Goal: Transaction & Acquisition: Purchase product/service

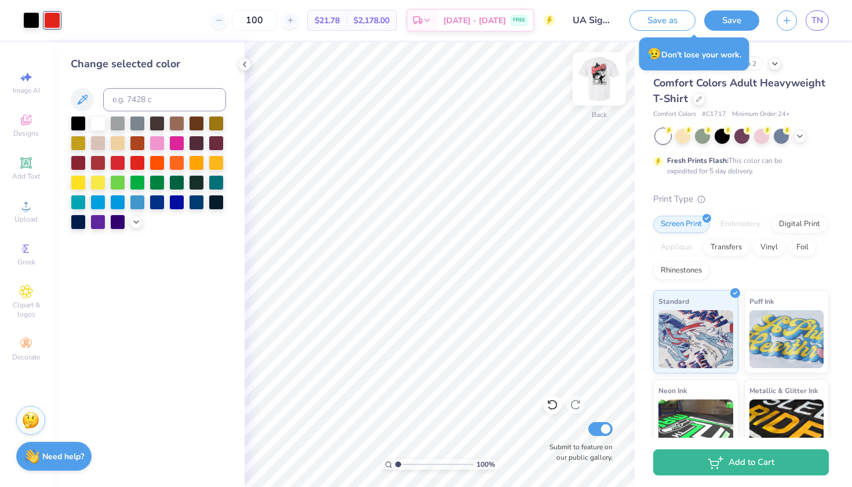
click at [593, 88] on img at bounding box center [599, 79] width 46 height 46
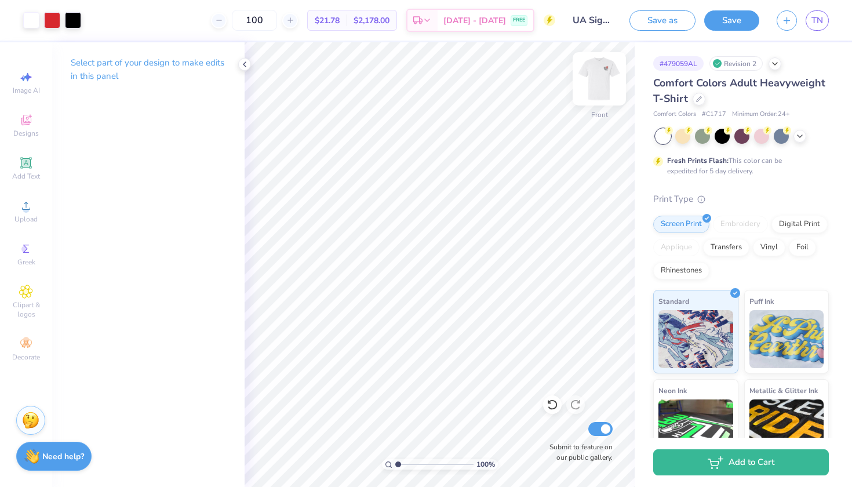
click at [597, 54] on div at bounding box center [599, 78] width 53 height 53
click at [600, 66] on div at bounding box center [599, 78] width 53 height 53
click at [600, 67] on img at bounding box center [599, 78] width 23 height 23
click at [600, 66] on img at bounding box center [599, 79] width 46 height 46
click at [55, 16] on div at bounding box center [52, 19] width 16 height 16
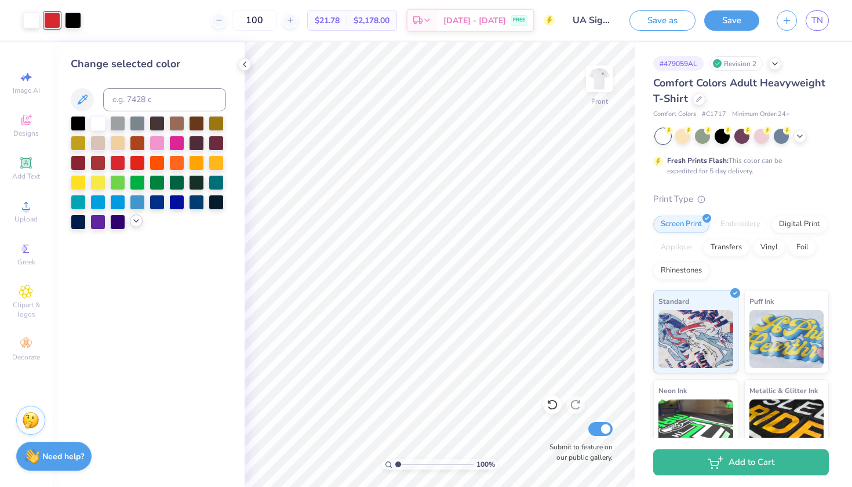
click at [133, 227] on div at bounding box center [136, 221] width 13 height 13
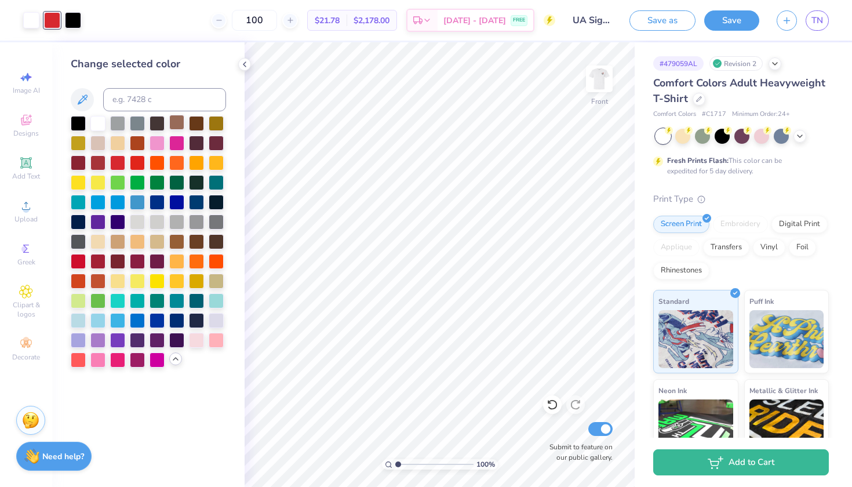
click at [176, 123] on div at bounding box center [176, 122] width 15 height 15
click at [180, 143] on div at bounding box center [176, 142] width 15 height 15
click at [159, 144] on div at bounding box center [157, 142] width 15 height 15
click at [130, 149] on div at bounding box center [137, 142] width 15 height 15
click at [119, 163] on div at bounding box center [117, 161] width 15 height 15
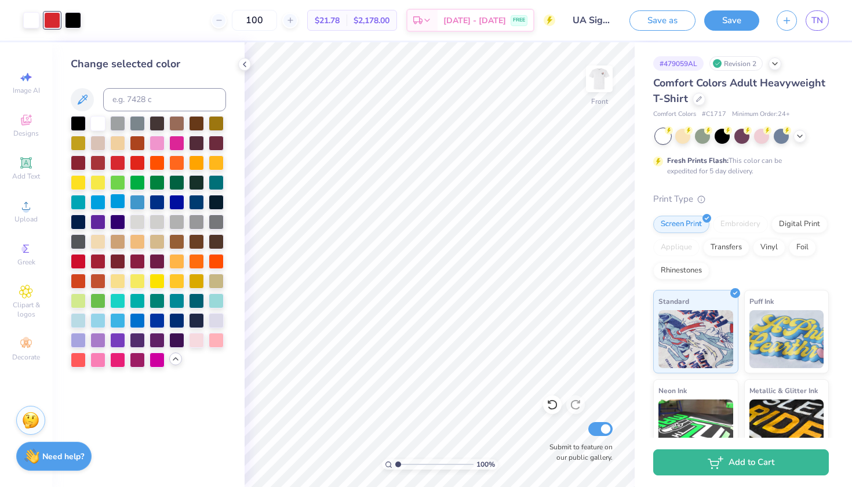
click at [119, 202] on div at bounding box center [117, 201] width 15 height 15
click at [100, 201] on div at bounding box center [97, 201] width 15 height 15
click at [117, 326] on div at bounding box center [117, 319] width 15 height 15
click at [593, 87] on img at bounding box center [599, 79] width 46 height 46
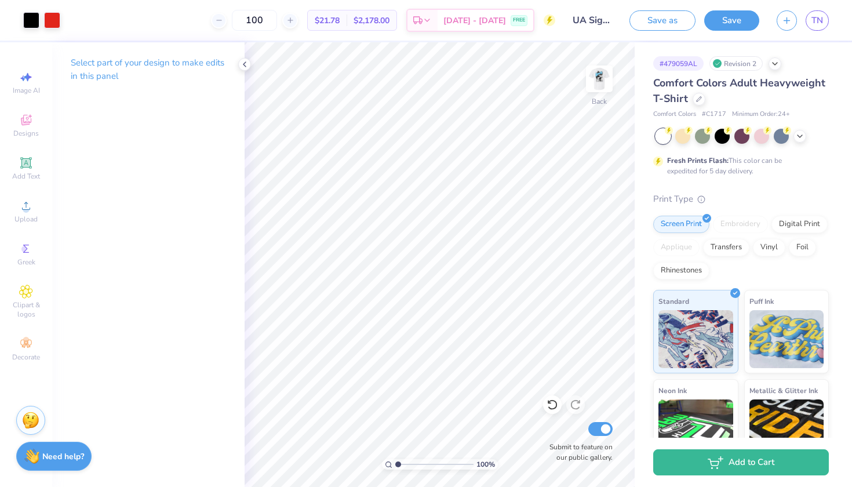
click at [65, 19] on div "Art colors 100 $21.78 Per Item $2,178.00 Total Est. Delivery Aug 24 - 27 FREE D…" at bounding box center [426, 20] width 852 height 41
click at [55, 17] on div at bounding box center [52, 19] width 16 height 16
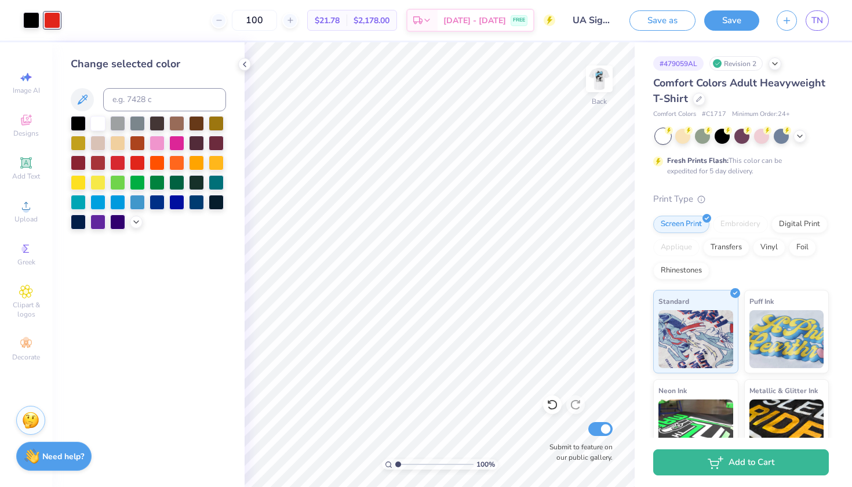
click at [131, 219] on div at bounding box center [148, 173] width 155 height 114
click at [131, 221] on div at bounding box center [136, 221] width 13 height 13
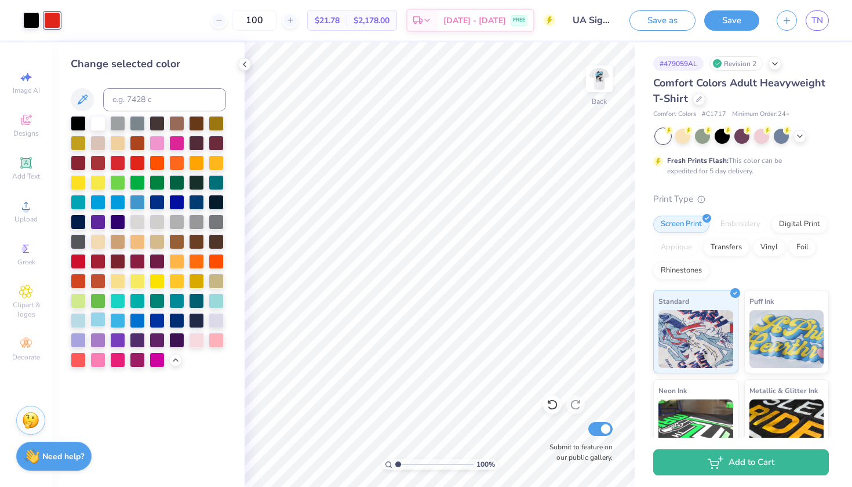
click at [102, 323] on div at bounding box center [97, 319] width 15 height 15
click at [118, 203] on div at bounding box center [117, 201] width 15 height 15
click at [102, 321] on div at bounding box center [97, 319] width 15 height 15
click at [80, 322] on div at bounding box center [78, 319] width 15 height 15
click at [122, 323] on div at bounding box center [117, 319] width 15 height 15
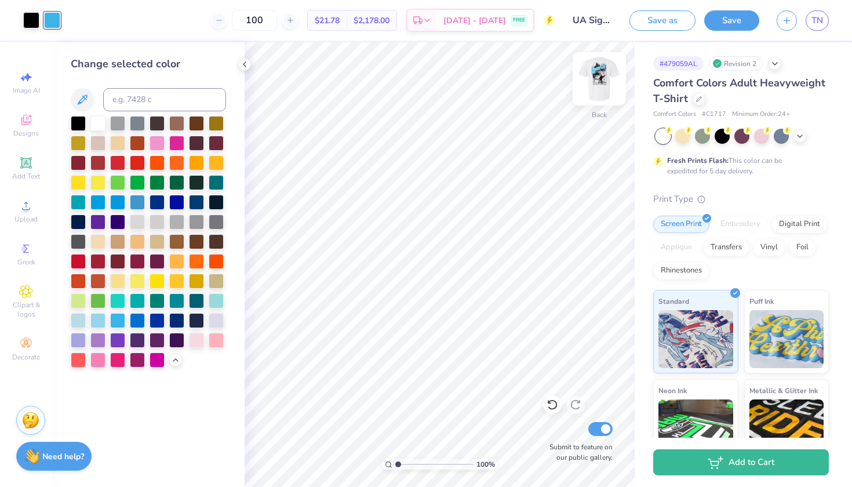
click at [604, 79] on img at bounding box center [599, 79] width 46 height 46
click at [100, 324] on div at bounding box center [97, 319] width 15 height 15
click at [601, 77] on img at bounding box center [599, 79] width 46 height 46
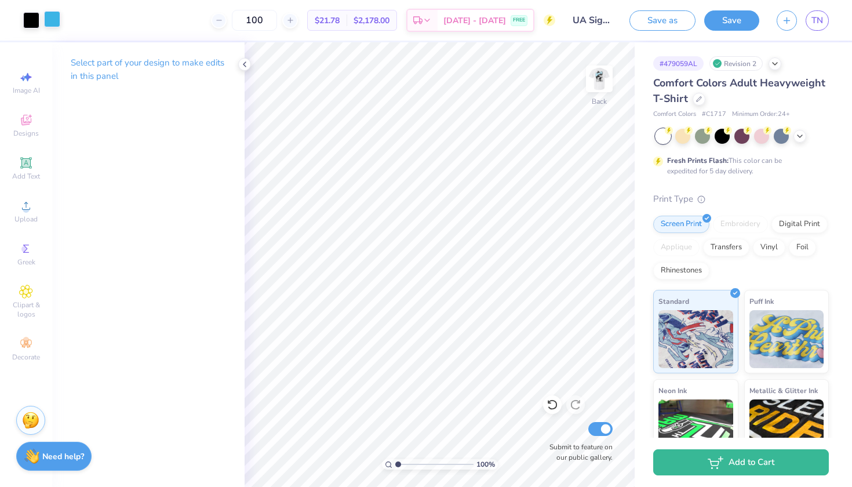
click at [53, 15] on div at bounding box center [52, 19] width 16 height 16
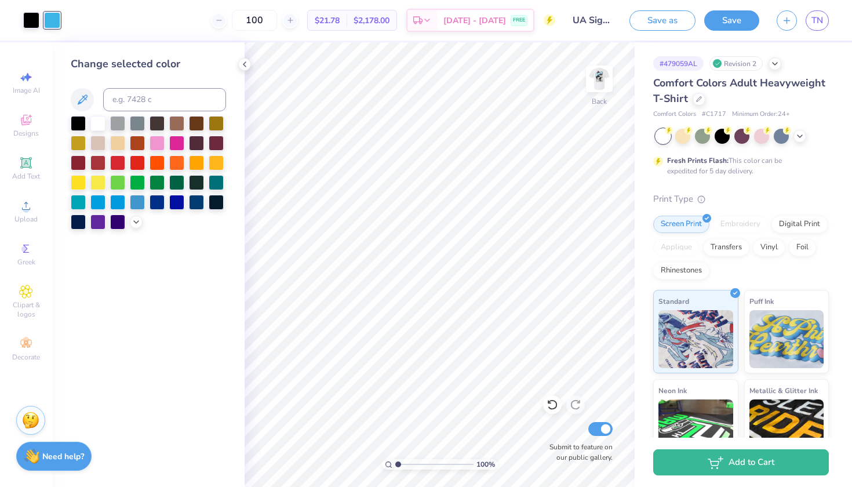
click at [131, 228] on div at bounding box center [148, 173] width 155 height 114
click at [132, 226] on icon at bounding box center [136, 220] width 9 height 9
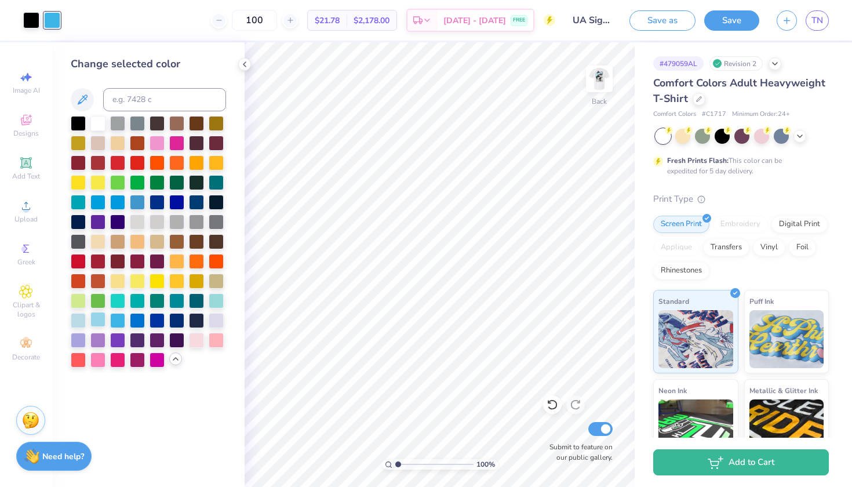
click at [99, 322] on div at bounding box center [97, 319] width 15 height 15
click at [241, 307] on div "Change selected color" at bounding box center [148, 264] width 192 height 445
click at [587, 20] on input "UA Sigma Chi Fall Rush" at bounding box center [592, 20] width 57 height 23
click at [826, 26] on link "TN" at bounding box center [817, 20] width 23 height 20
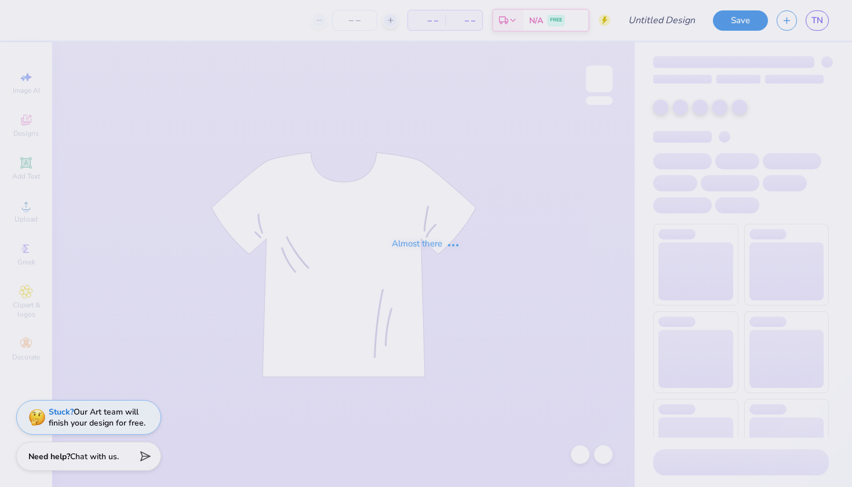
type input "UA Sigma Chi Fall Rush"
type input "150"
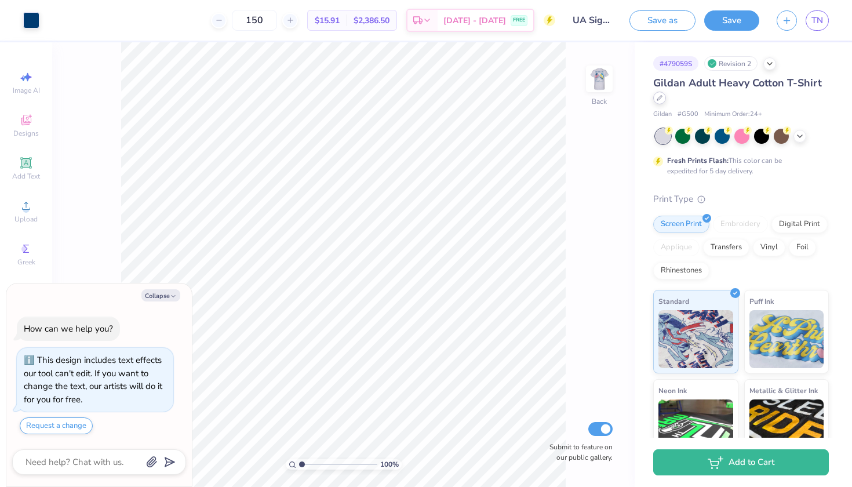
click at [662, 100] on icon at bounding box center [660, 98] width 6 height 6
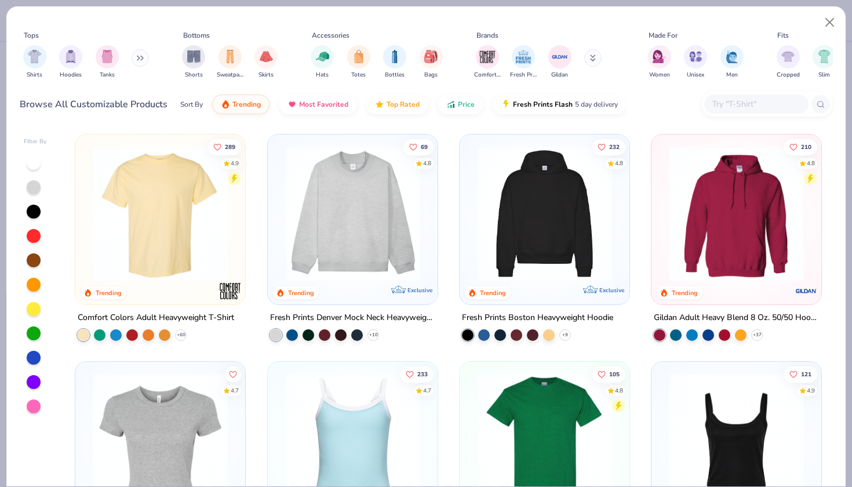
click at [221, 256] on img at bounding box center [160, 213] width 147 height 135
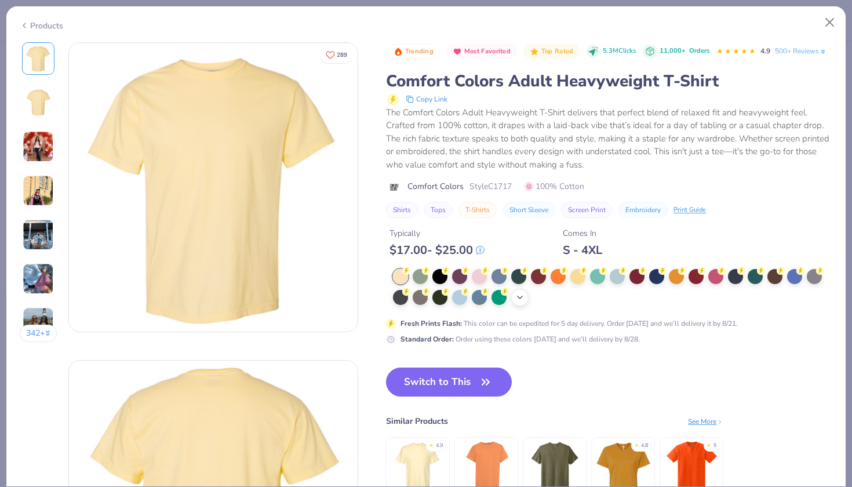
click at [525, 299] on icon at bounding box center [519, 297] width 9 height 9
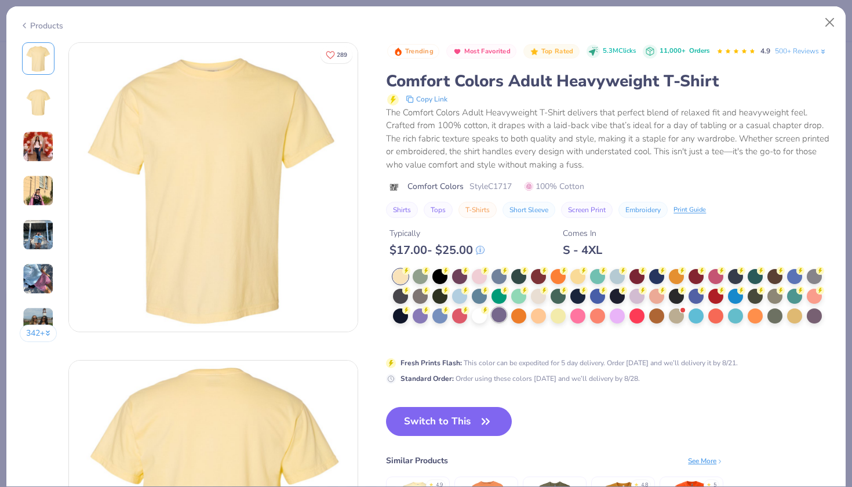
click at [492, 317] on div at bounding box center [499, 314] width 15 height 15
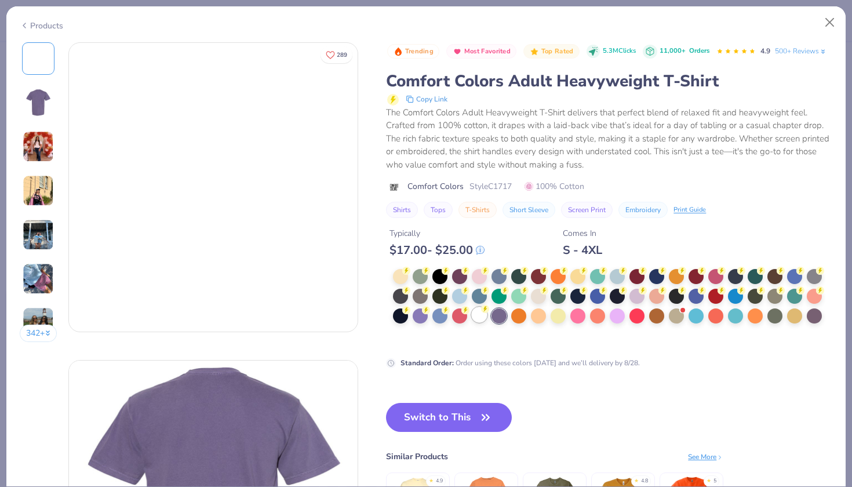
click at [481, 317] on div at bounding box center [479, 314] width 15 height 15
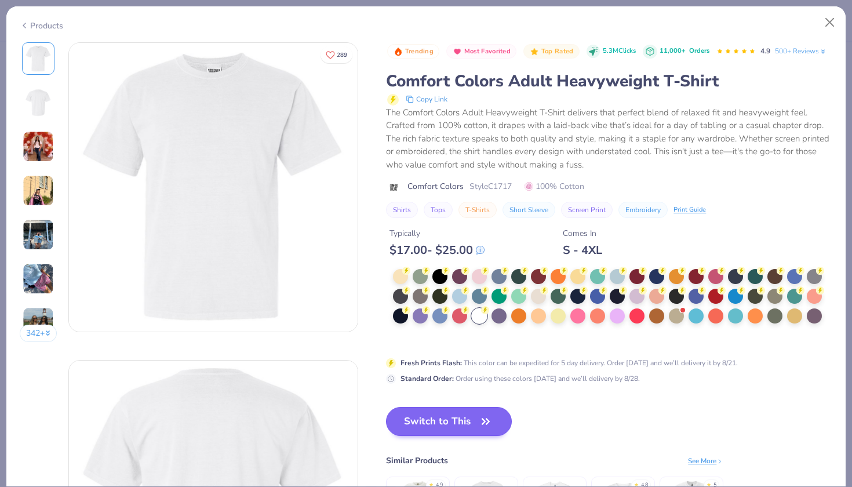
click at [470, 434] on button "Switch to This" at bounding box center [449, 421] width 126 height 29
click at [471, 422] on button "Switch to This" at bounding box center [449, 421] width 126 height 29
type textarea "x"
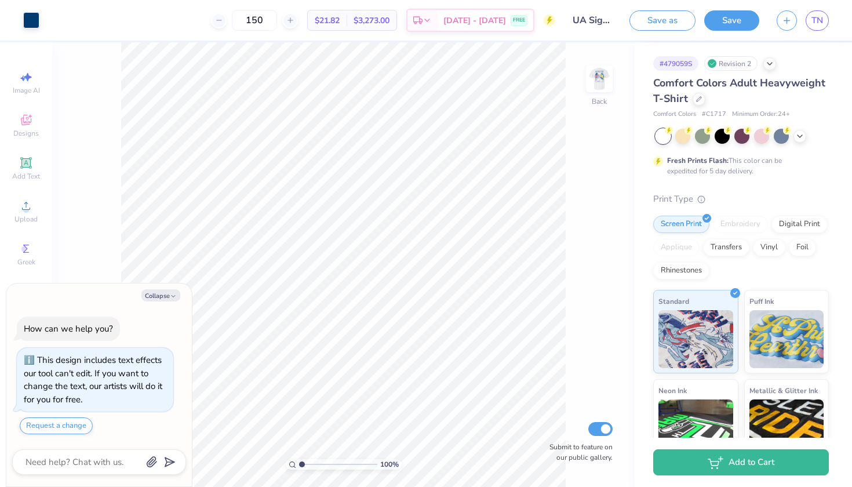
click at [603, 21] on input "UA Sigma Chi Fall Rush" at bounding box center [592, 20] width 57 height 23
click at [573, 15] on input "UA Sigma Chi Fall Rush" at bounding box center [592, 20] width 57 height 23
click at [223, 21] on icon at bounding box center [219, 20] width 8 height 8
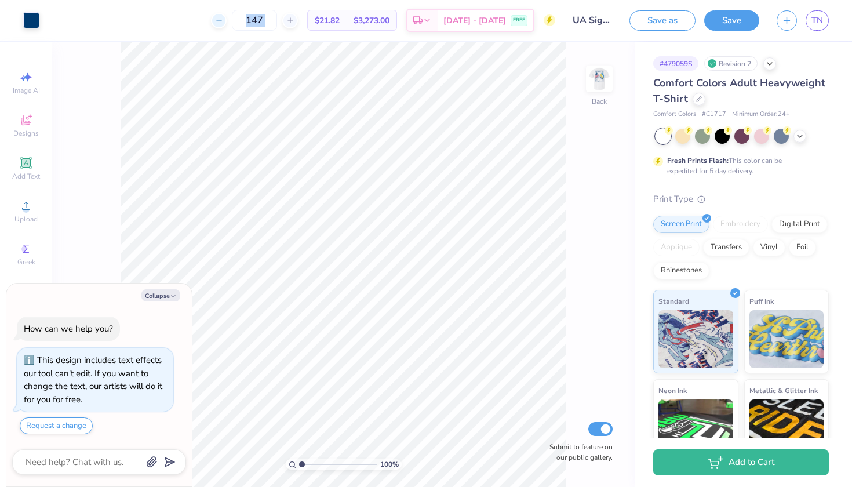
click at [223, 21] on icon at bounding box center [219, 20] width 8 height 8
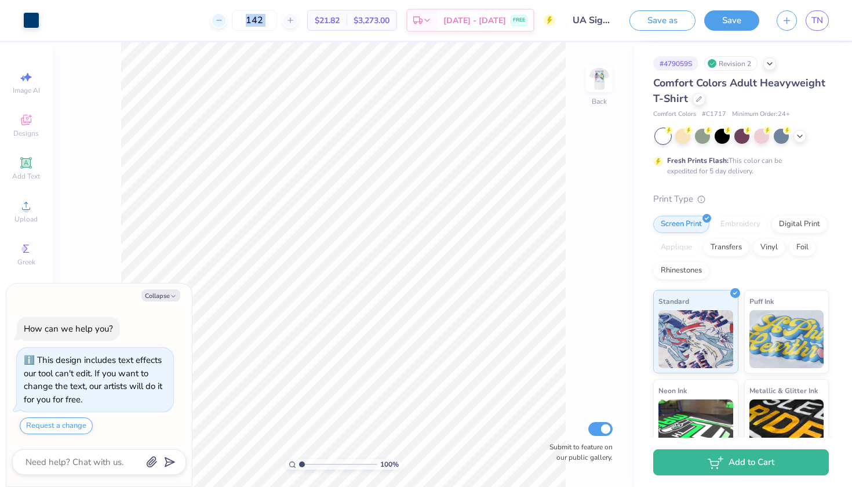
click at [223, 21] on icon at bounding box center [219, 20] width 8 height 8
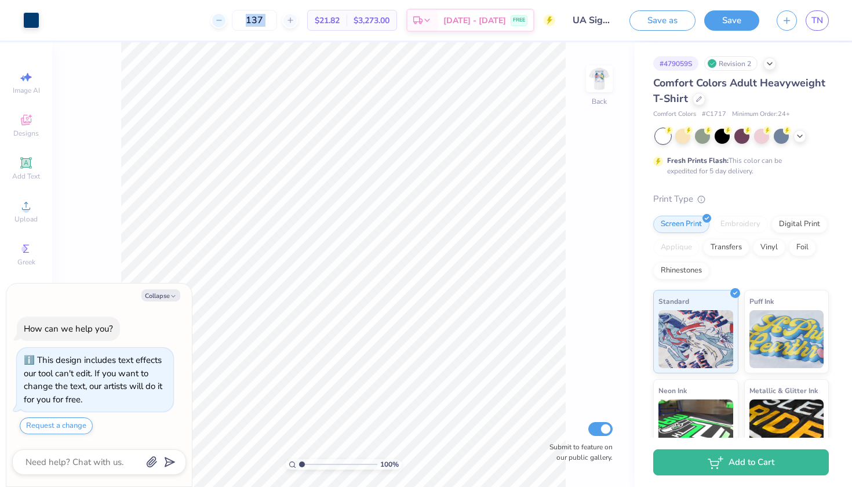
click at [223, 21] on icon at bounding box center [219, 20] width 8 height 8
type input "136"
click at [199, 18] on div "136 $21.82 Per Item $3,273.00 Total Est. Delivery Aug 24 - 27 FREE" at bounding box center [301, 20] width 507 height 41
click at [609, 72] on img at bounding box center [599, 79] width 46 height 46
click at [598, 37] on div "Design Title UA Sigma Chi Fall Rush" at bounding box center [592, 20] width 57 height 41
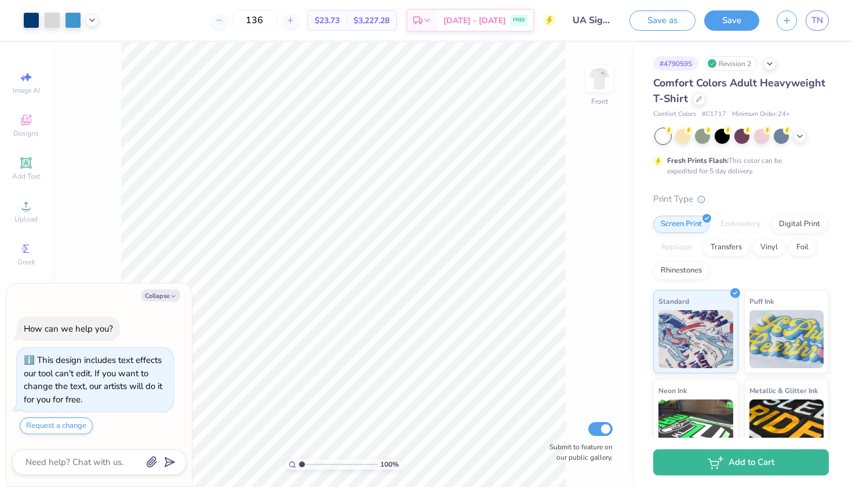
click at [584, 14] on input "UA Sigma Chi Fall Rush" at bounding box center [592, 20] width 57 height 23
click at [699, 97] on icon at bounding box center [699, 98] width 6 height 6
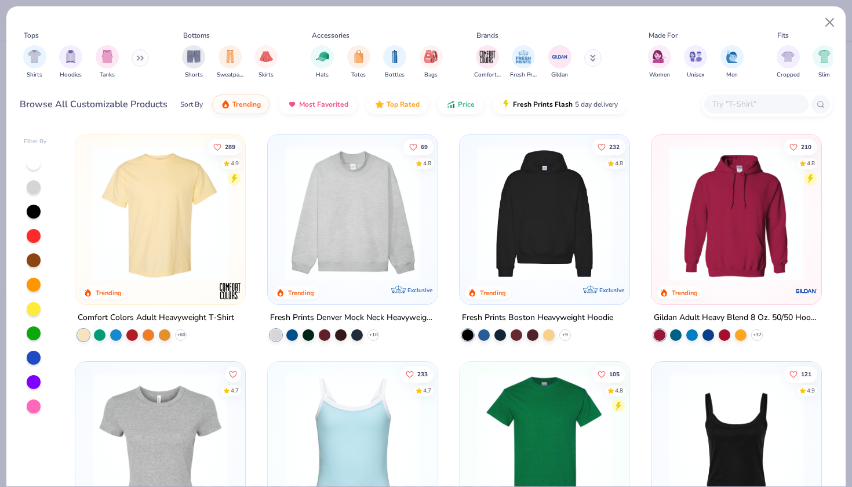
click at [186, 238] on img at bounding box center [160, 213] width 147 height 135
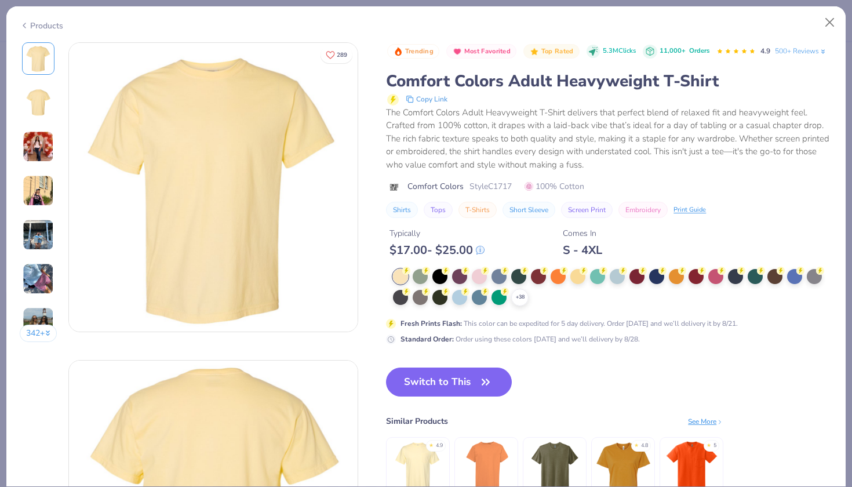
click at [48, 27] on div "Products" at bounding box center [41, 26] width 43 height 12
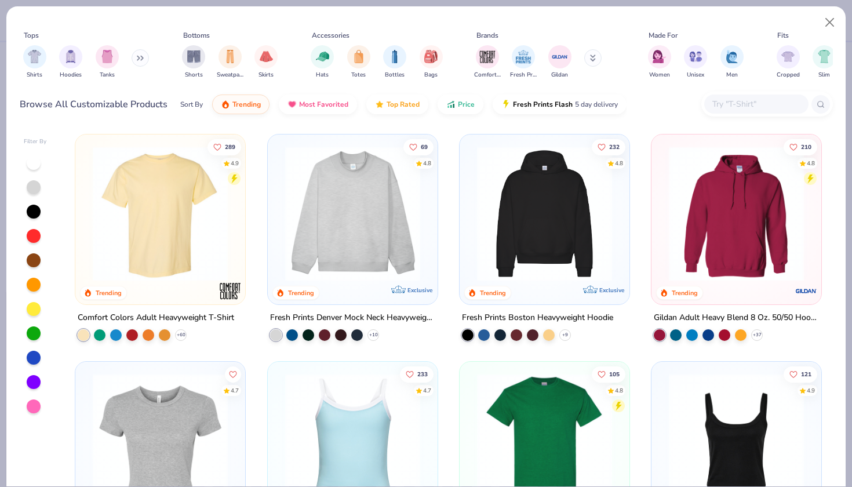
click at [32, 17] on div "Tops Shirts Hoodies Tanks Bottoms Shorts Sweatpants Skirts Accessories Hats Tot…" at bounding box center [426, 65] width 840 height 119
click at [824, 20] on button "Close" at bounding box center [830, 23] width 22 height 22
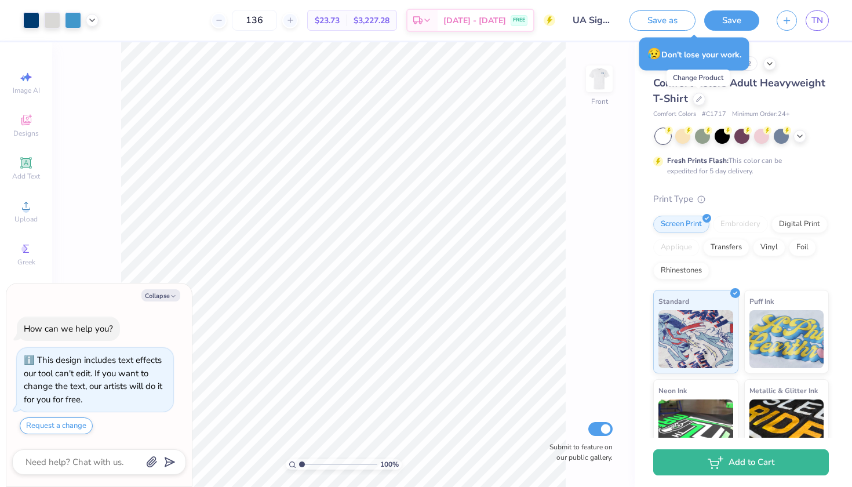
type textarea "x"
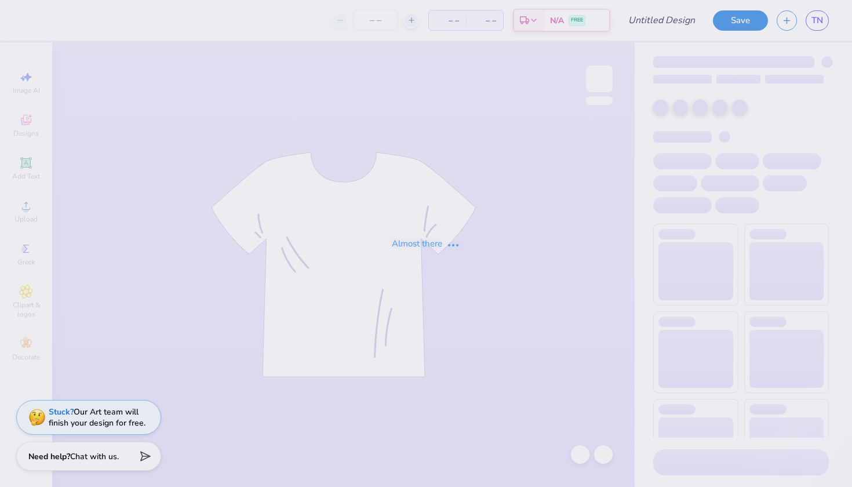
type input "95"
type input "UA Sigma Chi Fall Rush"
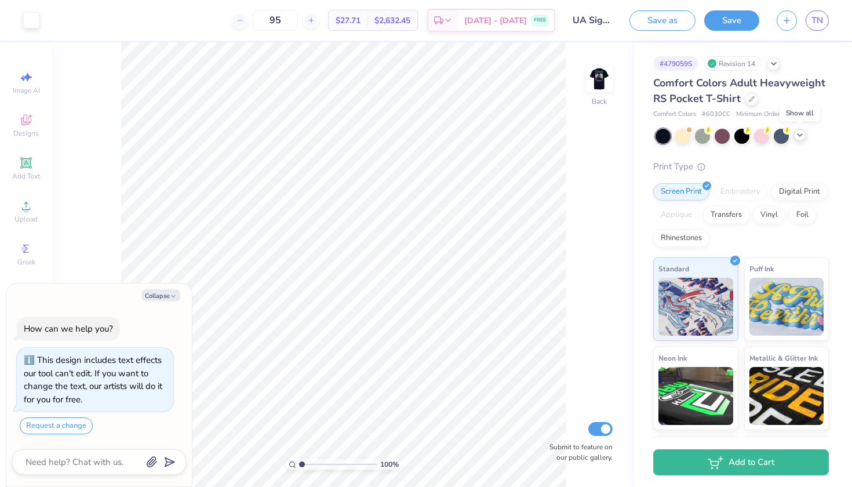
click at [800, 135] on icon at bounding box center [800, 134] width 9 height 9
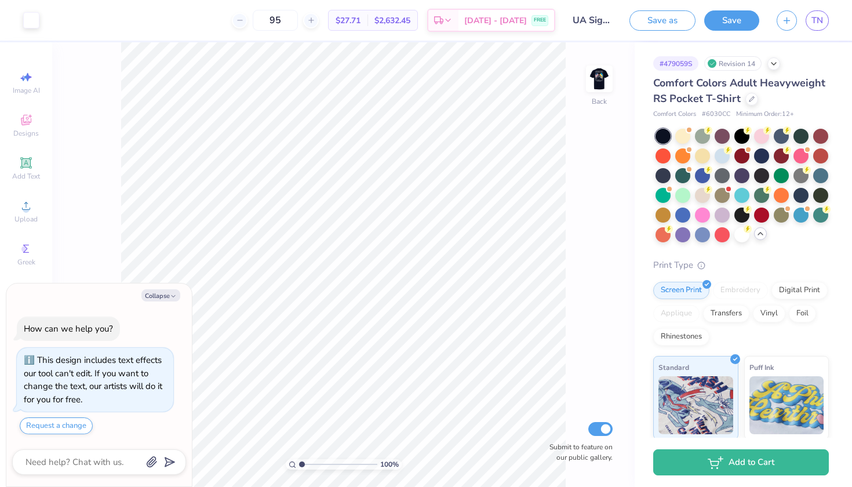
click at [746, 93] on div "Comfort Colors Adult Heavyweight RS Pocket T-Shirt" at bounding box center [741, 90] width 176 height 31
click at [743, 93] on div "Comfort Colors Adult Heavyweight RS Pocket T-Shirt" at bounding box center [741, 90] width 176 height 31
click at [755, 98] on div at bounding box center [752, 98] width 13 height 13
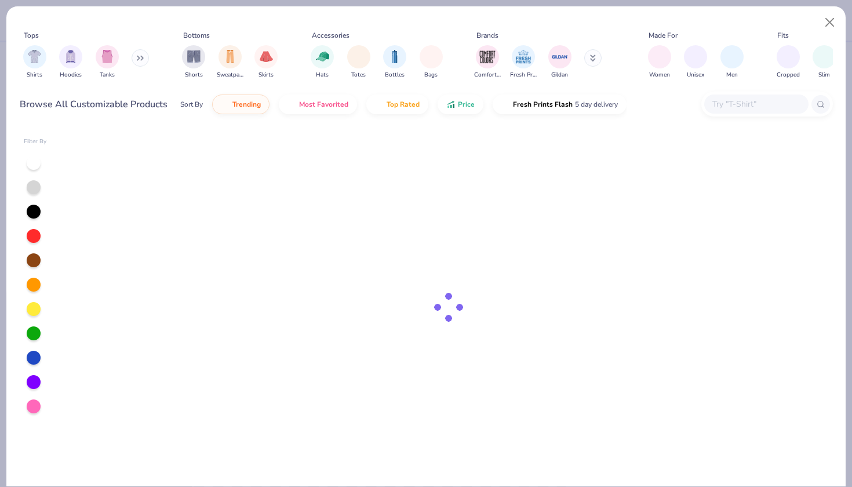
type textarea "x"
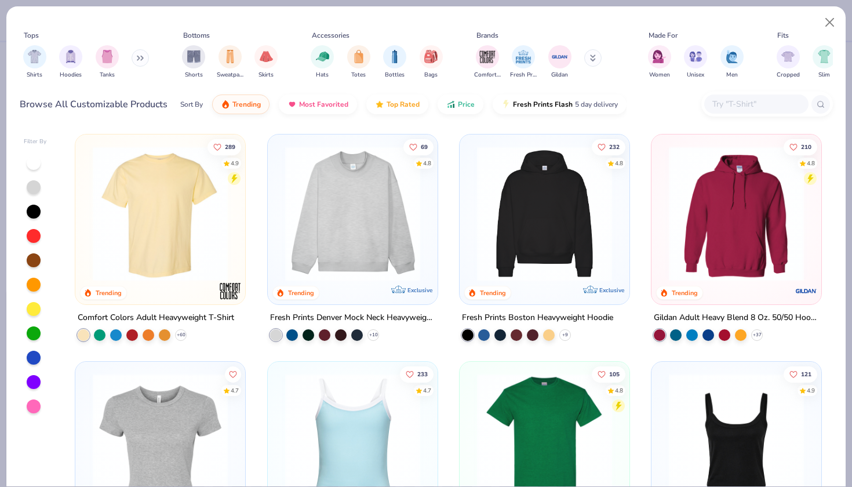
click at [755, 102] on input "text" at bounding box center [755, 103] width 89 height 13
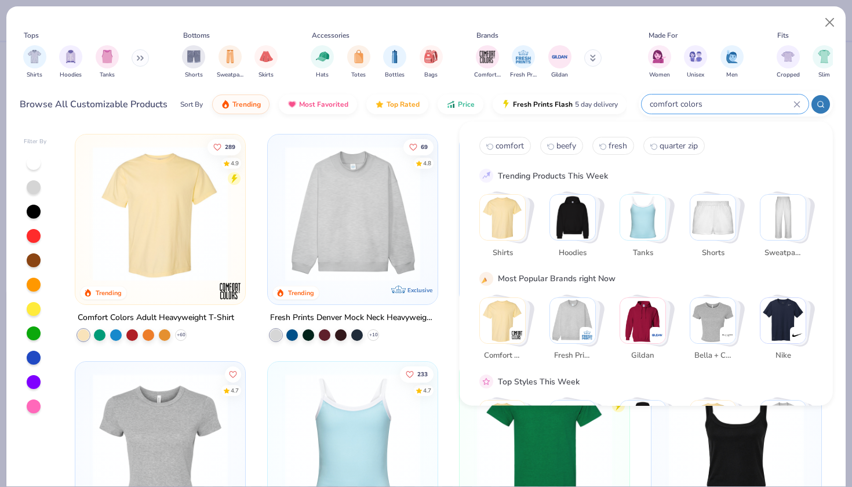
type input "comfort colors"
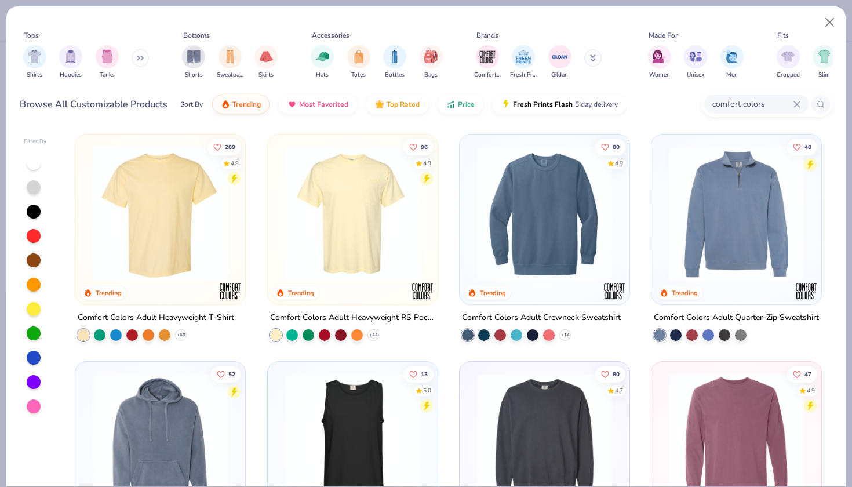
click at [478, 350] on div "80 4.9 Trending Comfort Colors Adult Crewneck Sweatshirt + 14" at bounding box center [544, 247] width 171 height 227
click at [833, 28] on button "Close" at bounding box center [830, 23] width 22 height 22
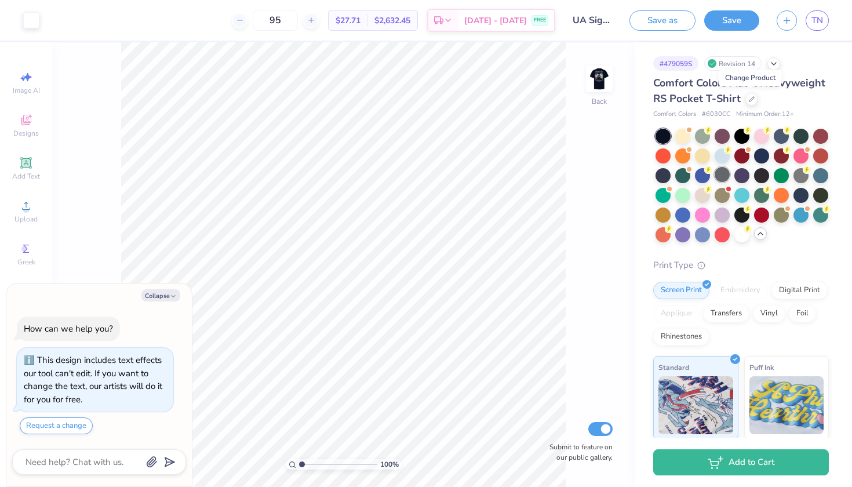
click at [717, 176] on div at bounding box center [722, 174] width 15 height 15
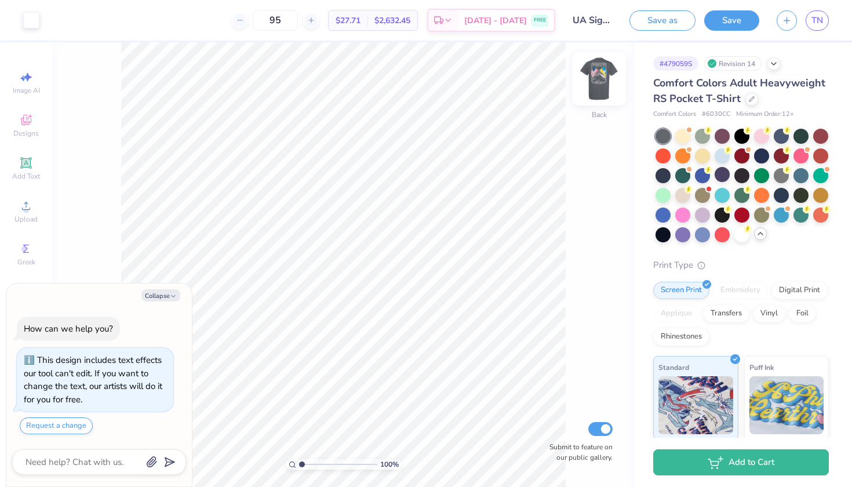
click at [605, 95] on img at bounding box center [599, 79] width 46 height 46
click at [605, 93] on img at bounding box center [599, 79] width 46 height 46
click at [601, 81] on img at bounding box center [599, 79] width 46 height 46
click at [746, 98] on div at bounding box center [752, 98] width 13 height 13
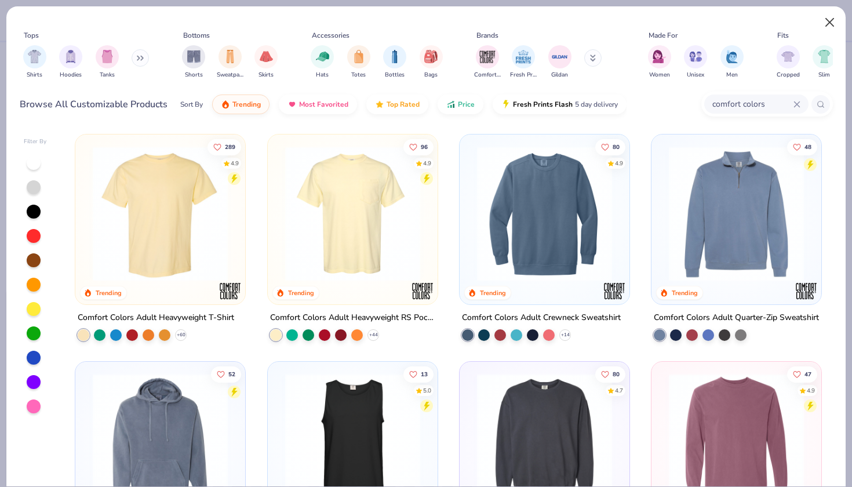
click at [827, 24] on button "Close" at bounding box center [830, 23] width 22 height 22
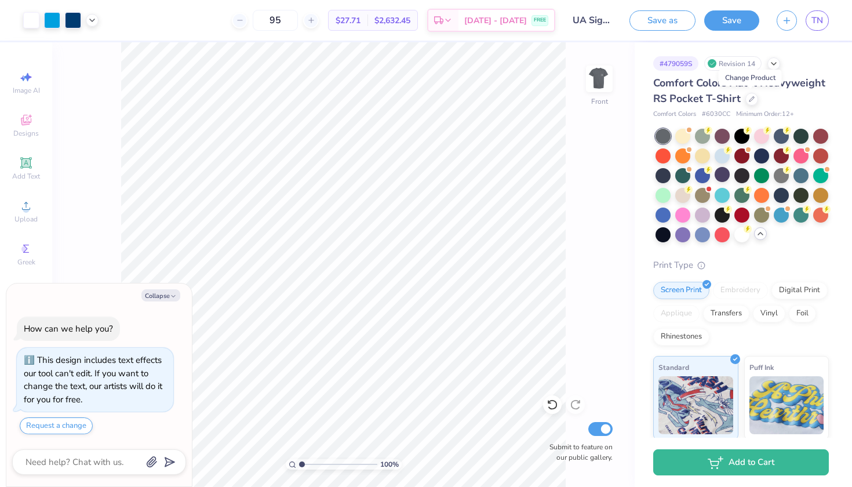
click at [816, 77] on span "Comfort Colors Adult Heavyweight RS Pocket T-Shirt" at bounding box center [739, 91] width 172 height 30
click at [598, 79] on img at bounding box center [599, 79] width 46 height 46
click at [598, 79] on div "Almost there" at bounding box center [452, 264] width 800 height 445
click at [597, 88] on img at bounding box center [599, 79] width 46 height 46
click at [645, 48] on div "# 479059S Revision 14 Comfort Colors Adult Heavyweight RS Pocket T-Shirt Comfor…" at bounding box center [743, 330] width 217 height 576
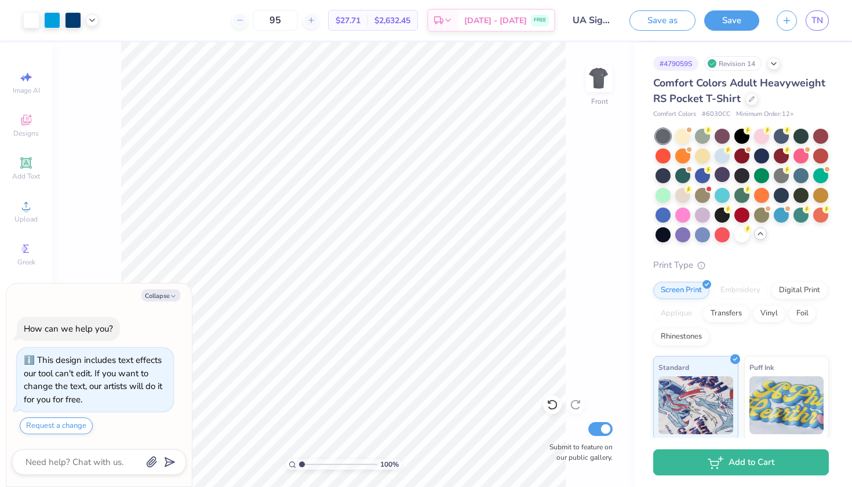
click at [586, 17] on input "UA Sigma Chi Fall Rush" at bounding box center [592, 20] width 57 height 23
click at [744, 170] on div at bounding box center [742, 174] width 15 height 15
click at [754, 158] on div at bounding box center [761, 154] width 15 height 15
click at [608, 82] on img at bounding box center [599, 79] width 46 height 46
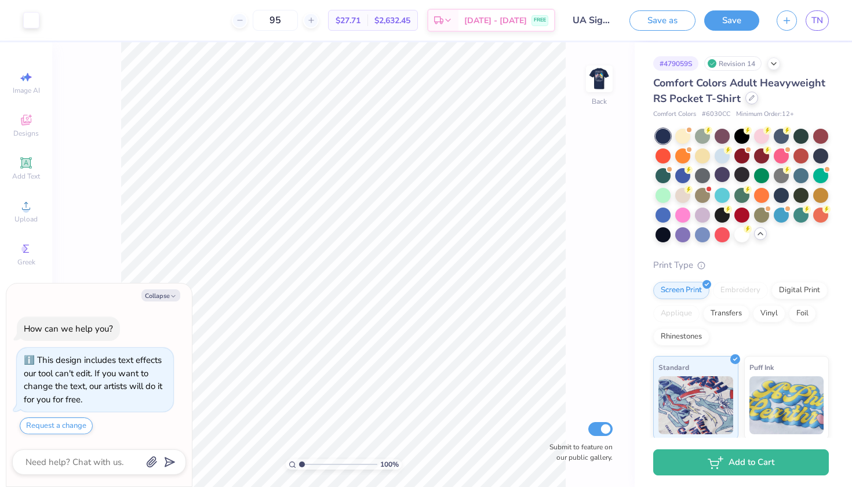
click at [748, 101] on div at bounding box center [752, 98] width 13 height 13
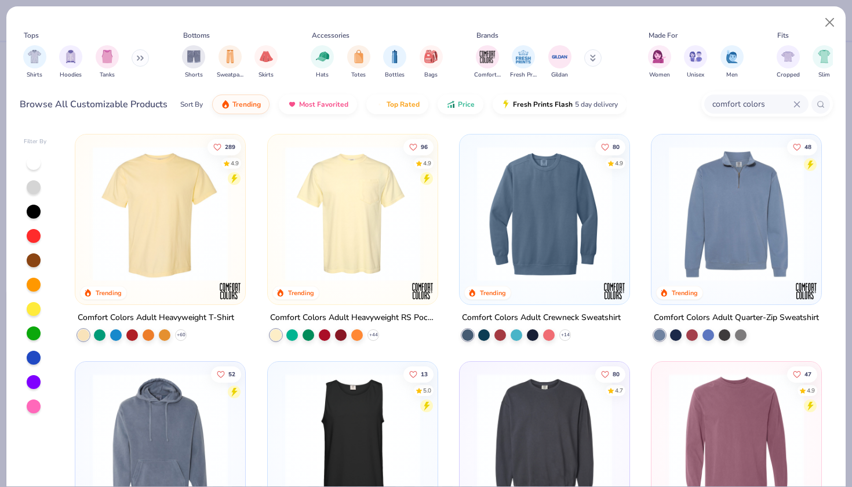
click at [181, 172] on img at bounding box center [160, 213] width 147 height 135
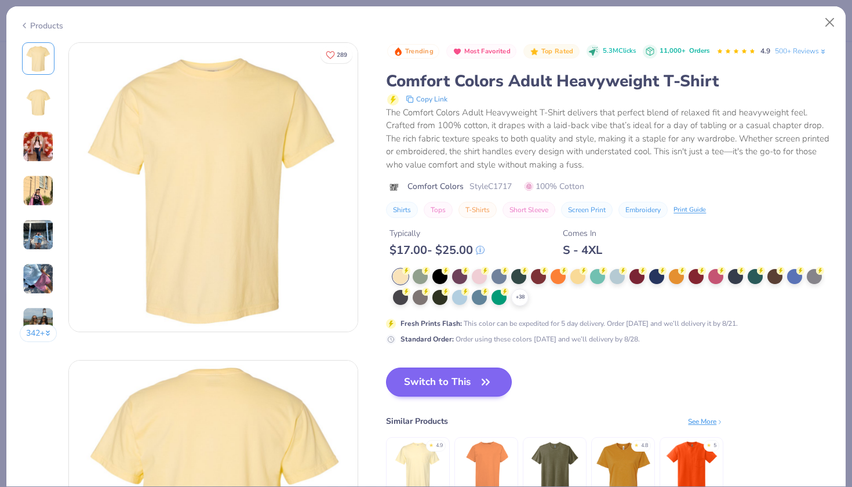
click at [441, 383] on button "Switch to This" at bounding box center [449, 382] width 126 height 29
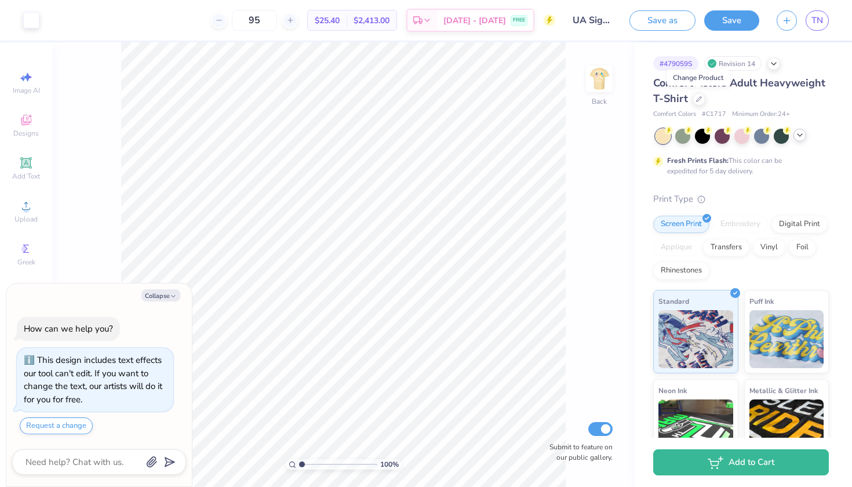
click at [796, 135] on icon at bounding box center [800, 134] width 9 height 9
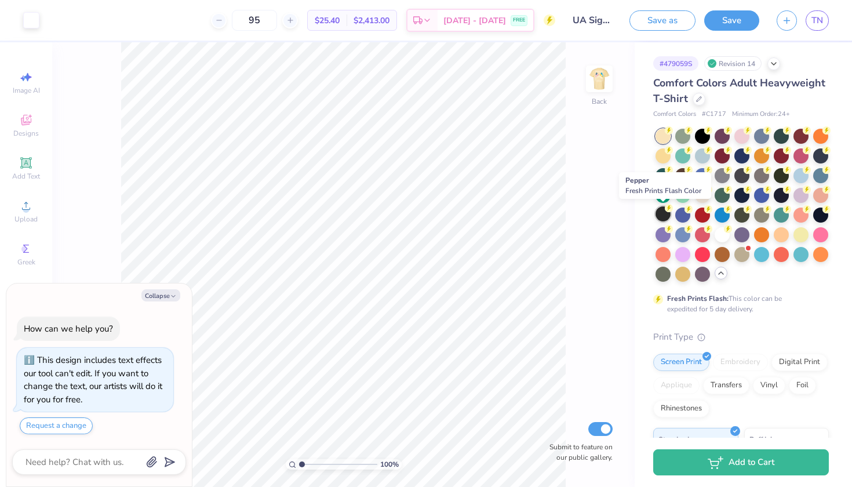
click at [659, 212] on div at bounding box center [663, 213] width 15 height 15
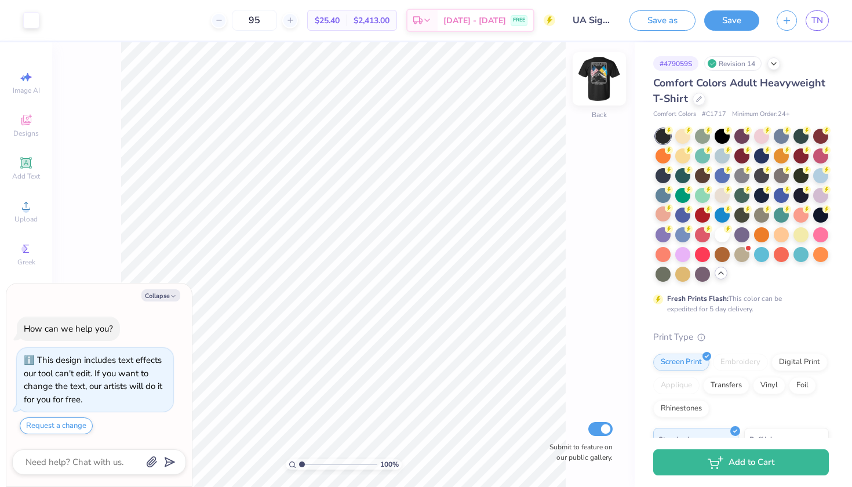
click at [609, 91] on img at bounding box center [599, 79] width 46 height 46
click at [609, 90] on img at bounding box center [599, 78] width 23 height 23
type textarea "x"
type input "3.00"
click at [35, 23] on div at bounding box center [31, 19] width 16 height 16
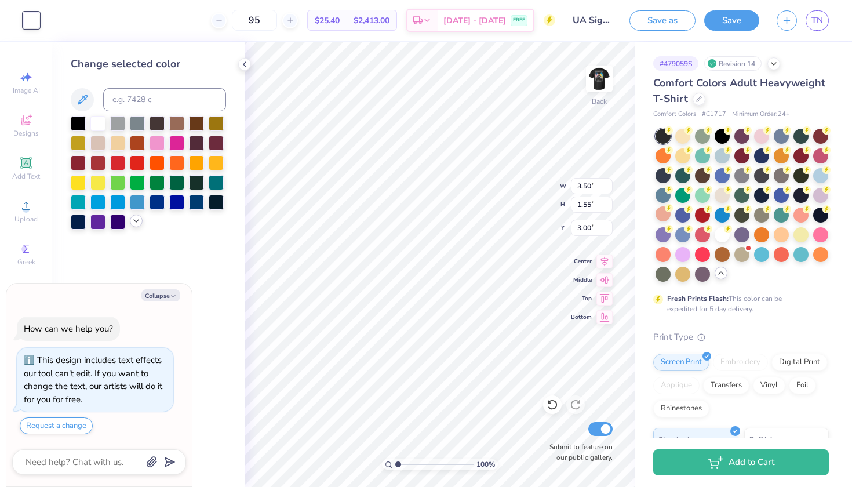
click at [138, 226] on icon at bounding box center [136, 220] width 9 height 9
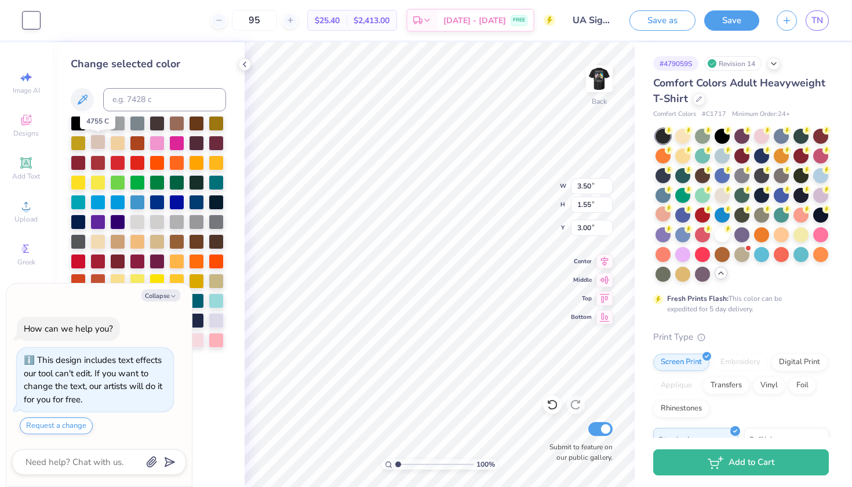
click at [100, 146] on div at bounding box center [97, 142] width 15 height 15
click at [110, 145] on div at bounding box center [117, 142] width 15 height 15
click at [104, 130] on div at bounding box center [97, 122] width 15 height 15
click at [97, 237] on div at bounding box center [97, 240] width 15 height 15
click at [596, 79] on img at bounding box center [599, 79] width 46 height 46
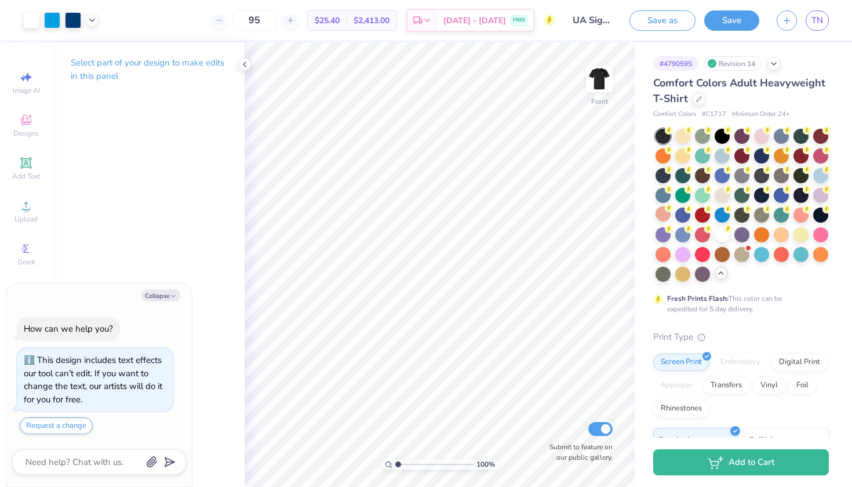
click at [17, 17] on div "Art colors" at bounding box center [49, 20] width 99 height 41
click at [28, 20] on div at bounding box center [31, 19] width 16 height 16
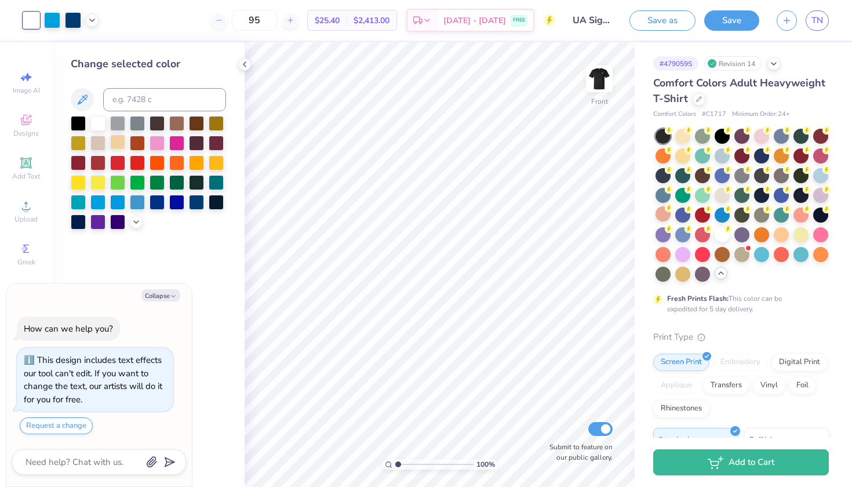
click at [111, 142] on div at bounding box center [117, 142] width 15 height 15
click at [137, 219] on icon at bounding box center [136, 220] width 9 height 9
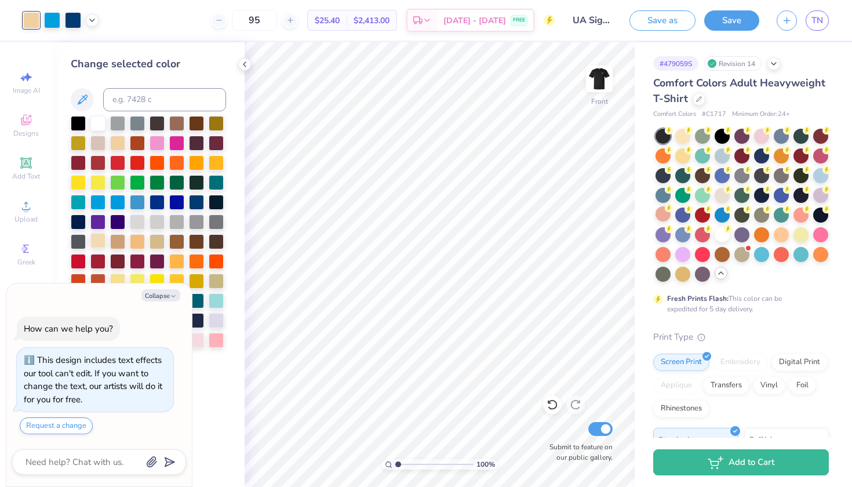
click at [100, 239] on div at bounding box center [97, 240] width 15 height 15
click at [205, 57] on div "Change selected color" at bounding box center [148, 64] width 155 height 16
click at [152, 296] on button "Collapse" at bounding box center [160, 295] width 39 height 12
type textarea "x"
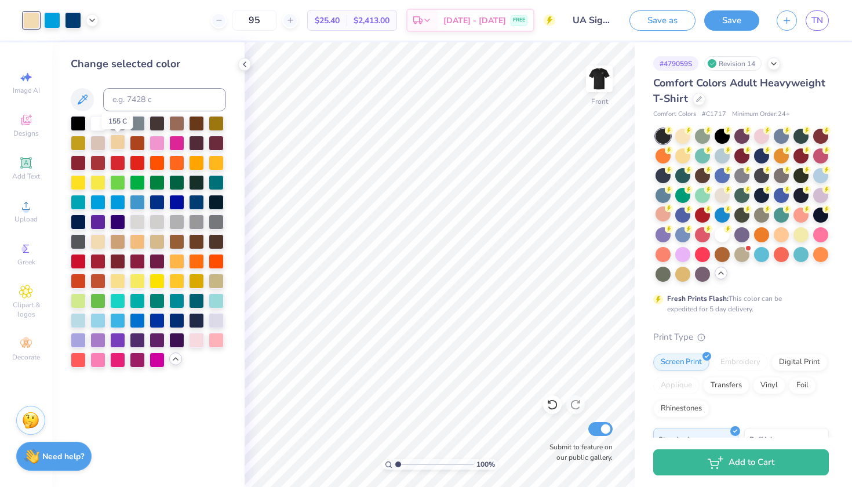
click at [119, 146] on div at bounding box center [117, 142] width 15 height 15
click at [95, 126] on div at bounding box center [97, 122] width 15 height 15
click at [597, 74] on img at bounding box center [599, 79] width 46 height 46
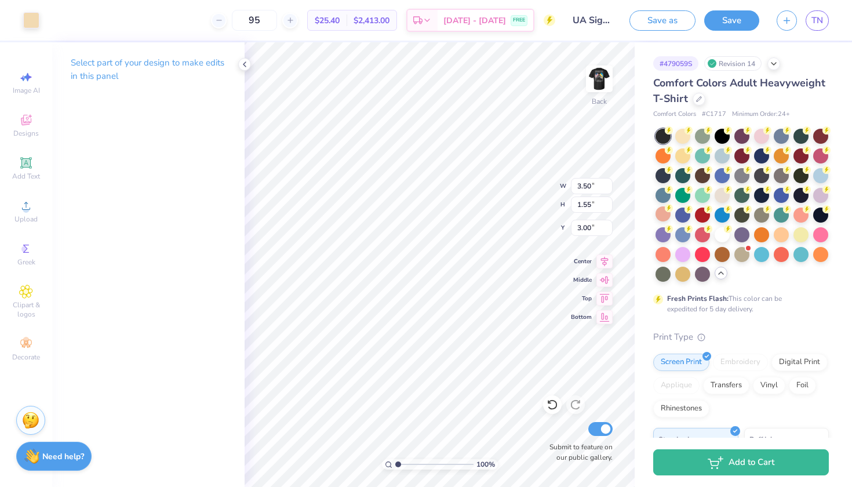
click at [43, 21] on div "Art colors 95 $25.40 Per Item $2,413.00 Total Est. Delivery [DATE] - [DATE] FRE…" at bounding box center [426, 20] width 852 height 41
click at [37, 21] on div at bounding box center [31, 19] width 16 height 16
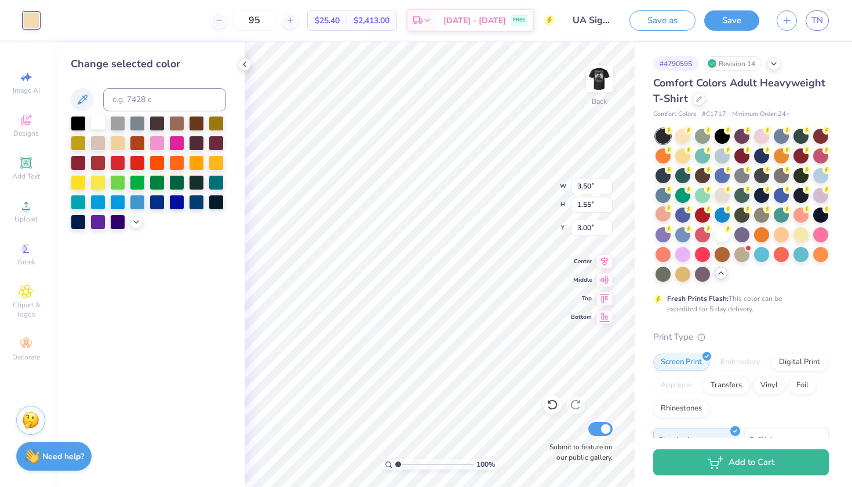
click at [103, 128] on div at bounding box center [97, 122] width 15 height 15
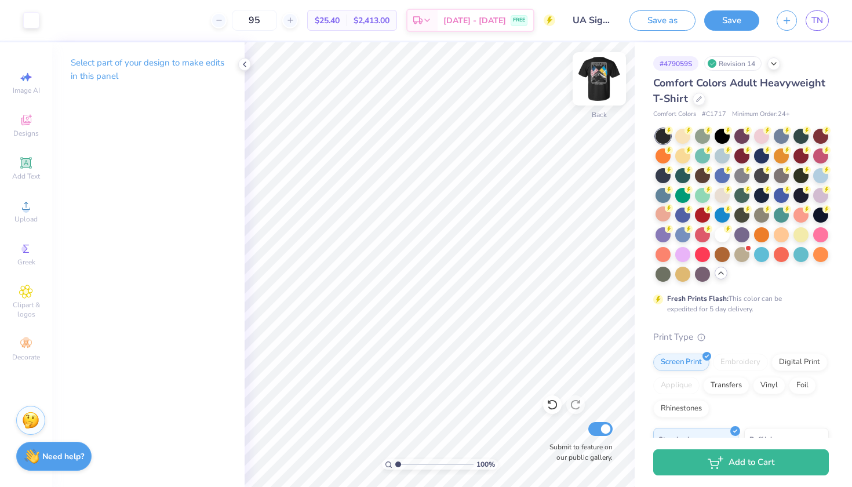
click at [599, 76] on img at bounding box center [599, 79] width 46 height 46
click at [602, 72] on img at bounding box center [599, 79] width 46 height 46
